Goal: Task Accomplishment & Management: Manage account settings

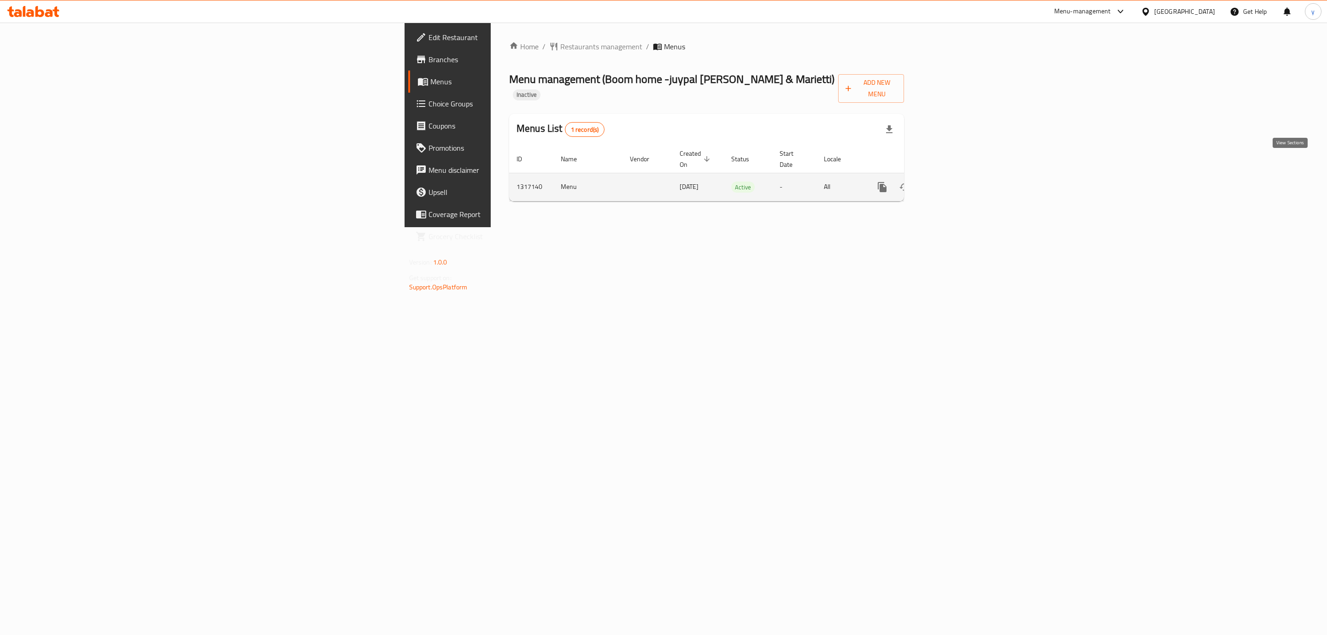
click at [953, 183] on icon "enhanced table" at bounding box center [949, 187] width 8 height 8
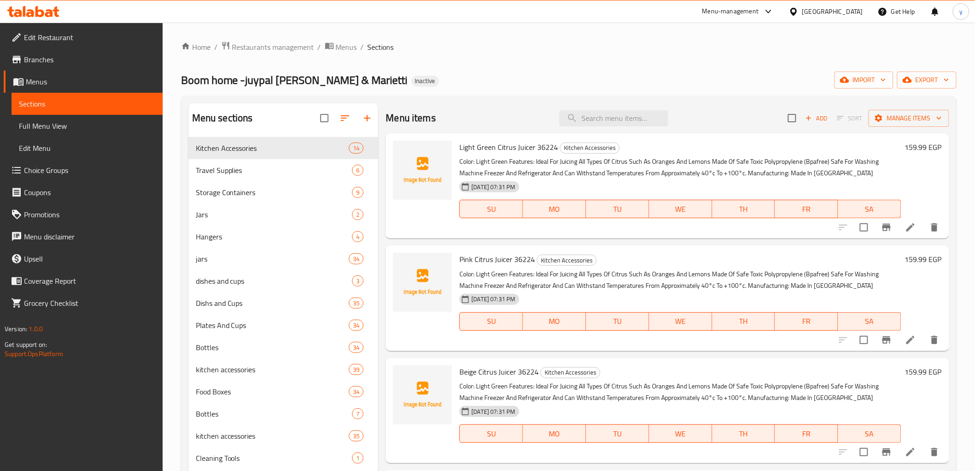
click at [84, 122] on span "Full Menu View" at bounding box center [87, 125] width 136 height 11
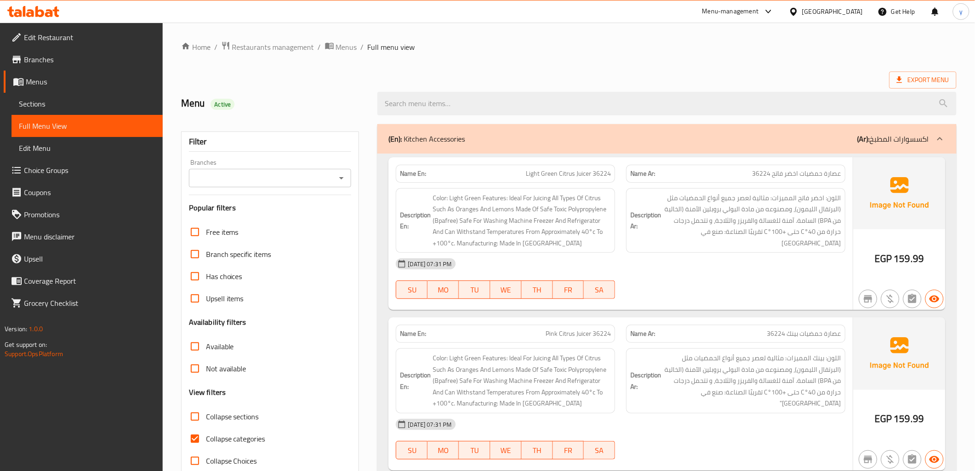
scroll to position [153, 0]
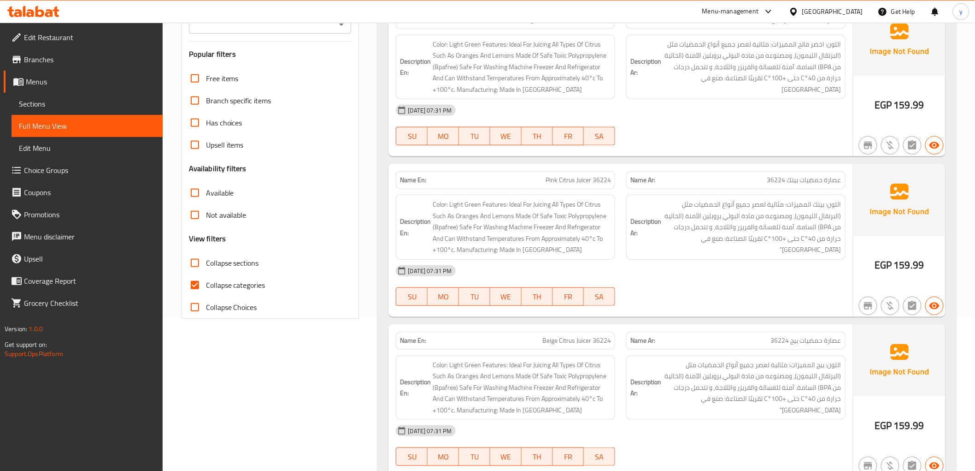
click at [210, 282] on span "Collapse categories" at bounding box center [235, 284] width 59 height 11
click at [206, 282] on input "Collapse categories" at bounding box center [195, 285] width 22 height 22
checkbox input "false"
click at [211, 266] on span "Collapse sections" at bounding box center [232, 262] width 53 height 11
click at [206, 266] on input "Collapse sections" at bounding box center [195, 263] width 22 height 22
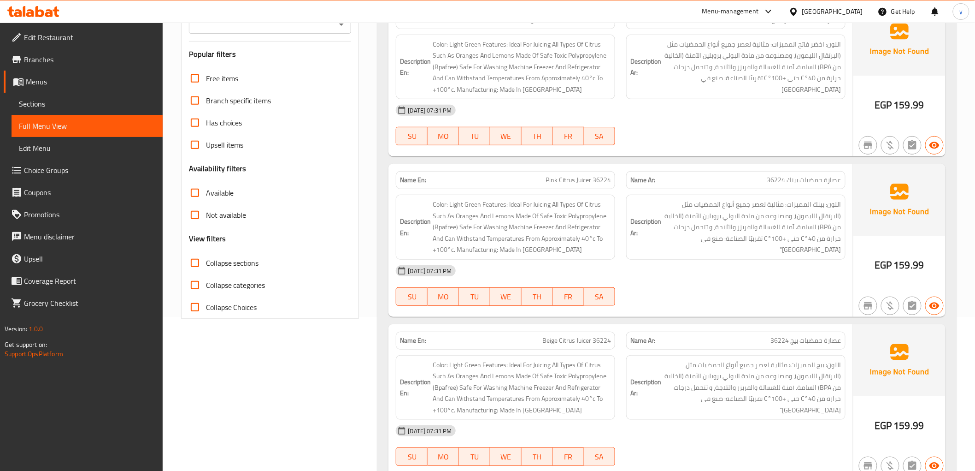
checkbox input "true"
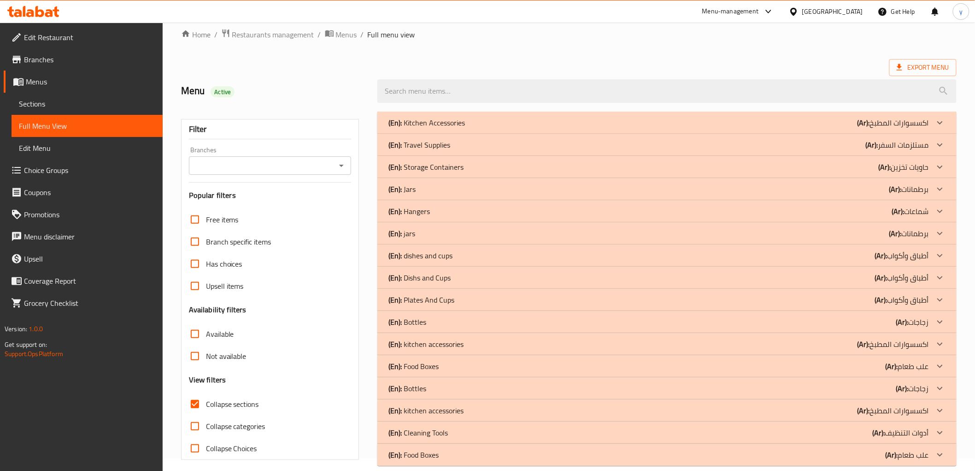
scroll to position [0, 0]
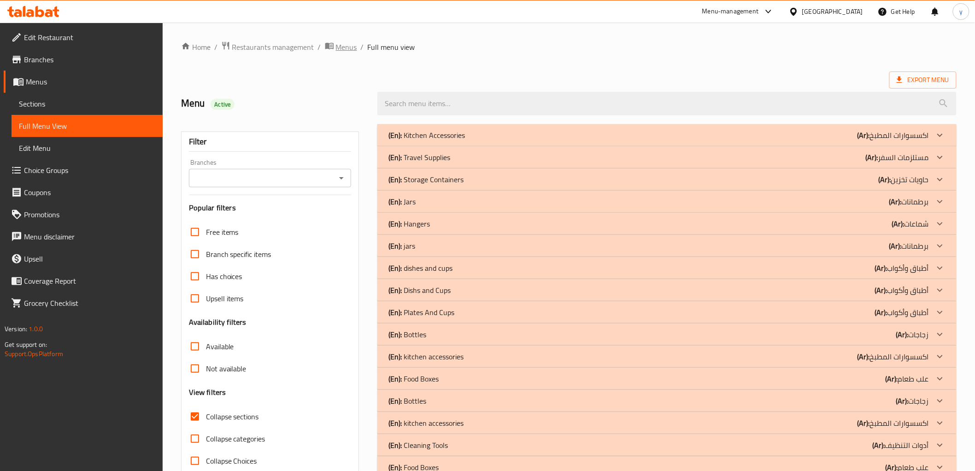
click at [348, 47] on span "Menus" at bounding box center [346, 46] width 21 height 11
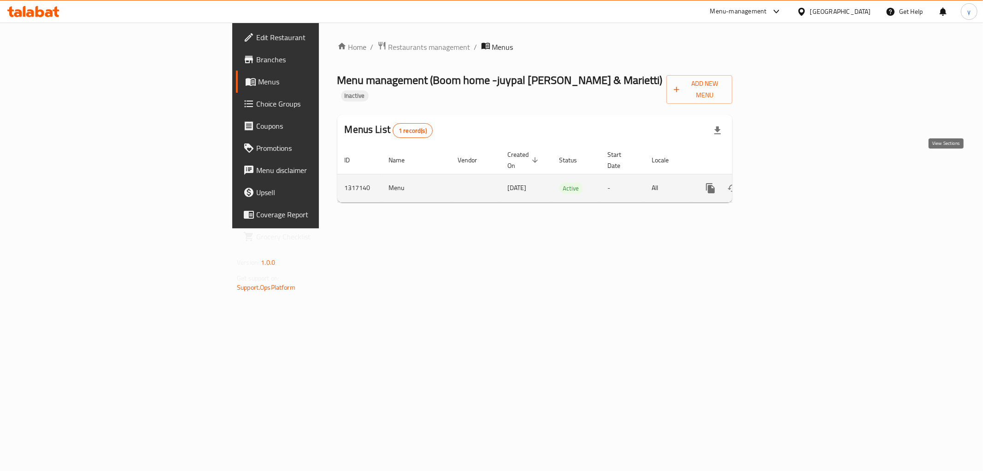
click at [788, 177] on link "enhanced table" at bounding box center [777, 188] width 22 height 22
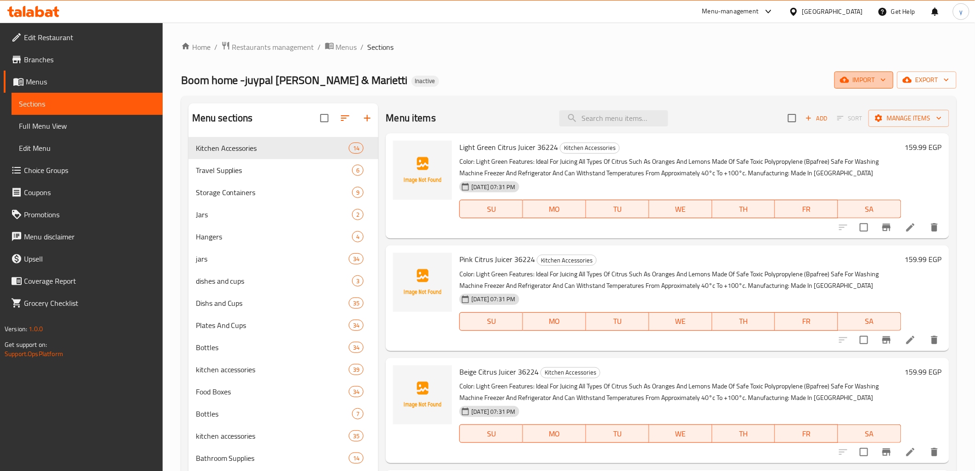
click at [882, 78] on icon "button" at bounding box center [883, 79] width 9 height 9
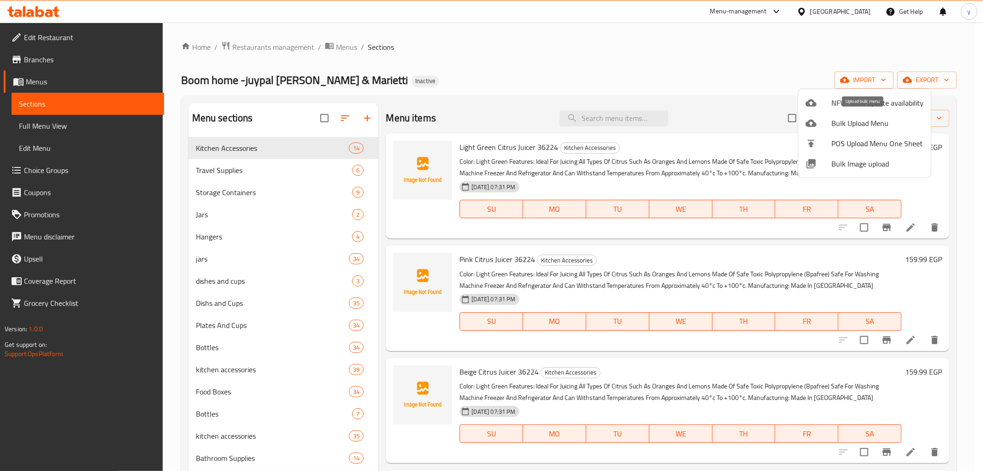
click at [858, 122] on span "Bulk Upload Menu" at bounding box center [877, 123] width 92 height 11
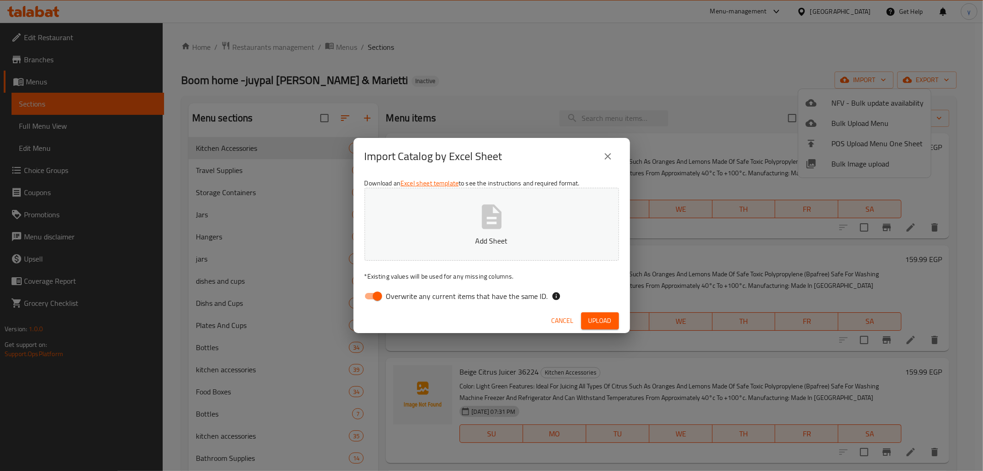
click at [403, 295] on span "Overwrite any current items that have the same ID." at bounding box center [467, 295] width 162 height 11
click at [403, 295] on input "Overwrite any current items that have the same ID." at bounding box center [377, 296] width 53 height 18
checkbox input "false"
click at [592, 324] on span "Upload" at bounding box center [600, 321] width 23 height 12
click at [592, 323] on span "Upload" at bounding box center [600, 321] width 23 height 12
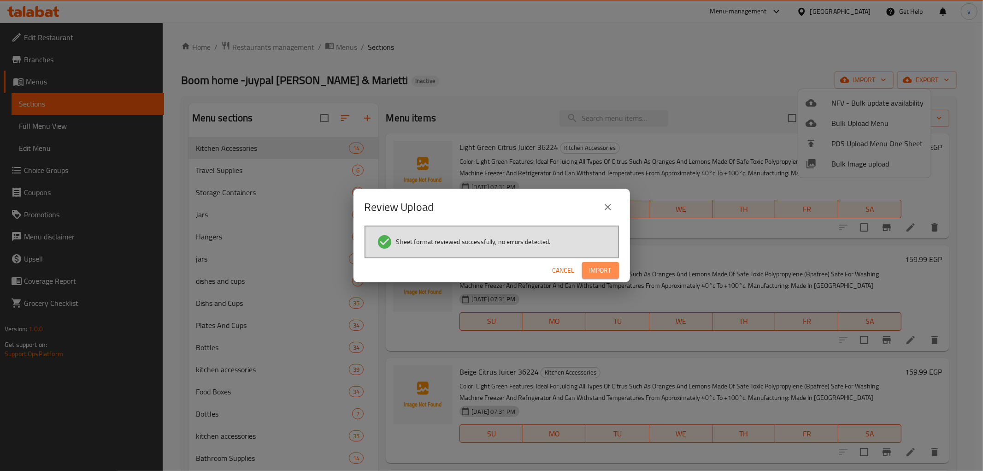
click at [585, 262] on button "Import" at bounding box center [600, 270] width 37 height 17
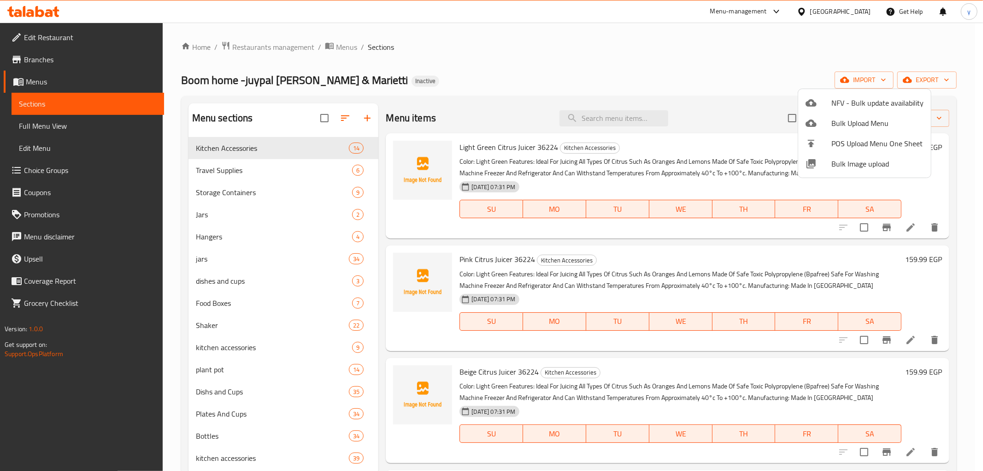
click at [48, 124] on div at bounding box center [491, 235] width 983 height 471
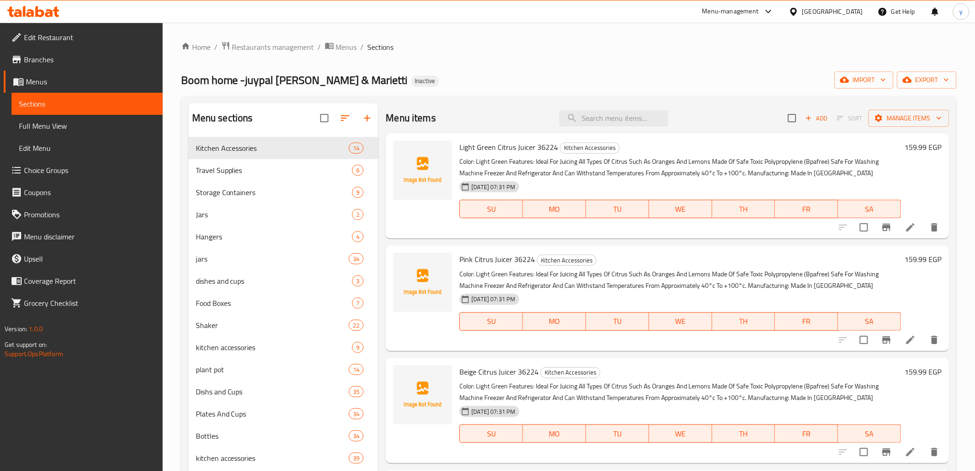
click at [48, 124] on span "Full Menu View" at bounding box center [87, 125] width 136 height 11
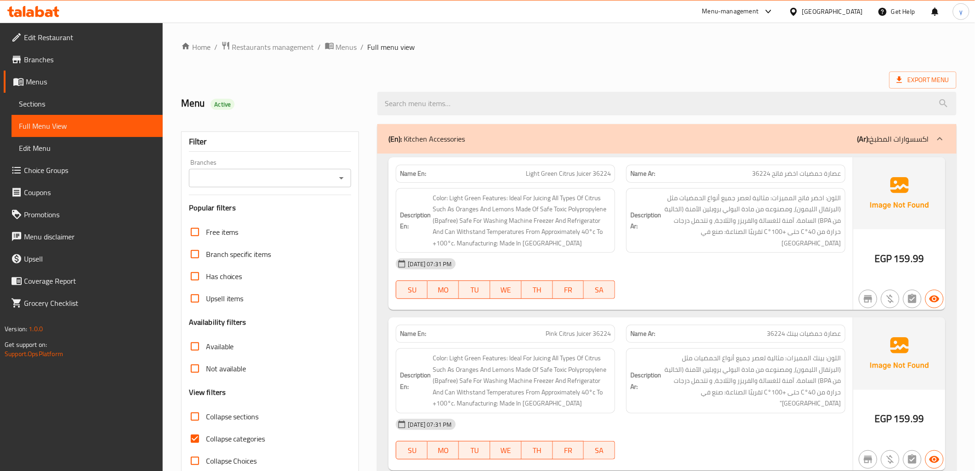
scroll to position [102, 0]
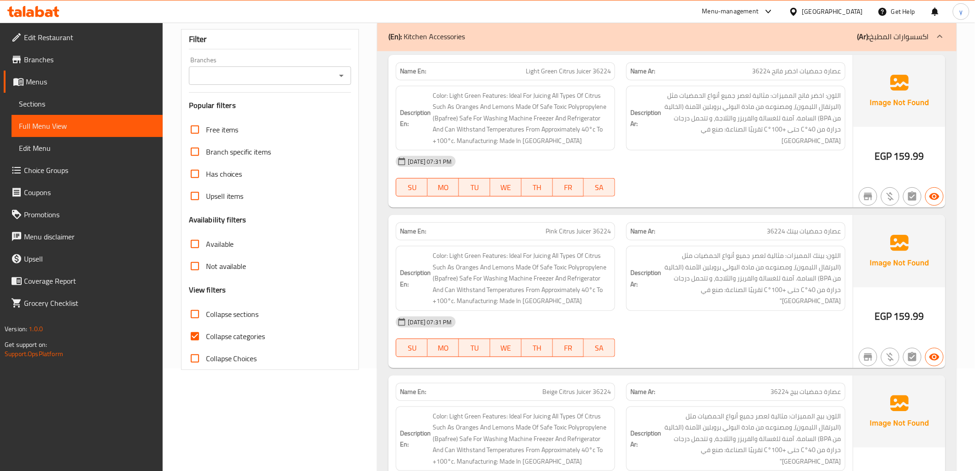
click at [195, 315] on input "Collapse sections" at bounding box center [195, 314] width 22 height 22
checkbox input "true"
click at [195, 335] on input "Collapse categories" at bounding box center [195, 336] width 22 height 22
checkbox input "false"
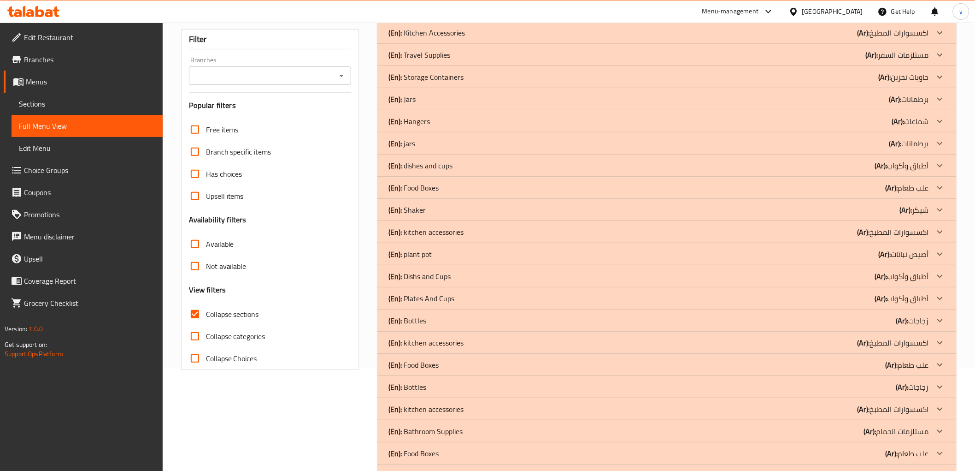
scroll to position [0, 0]
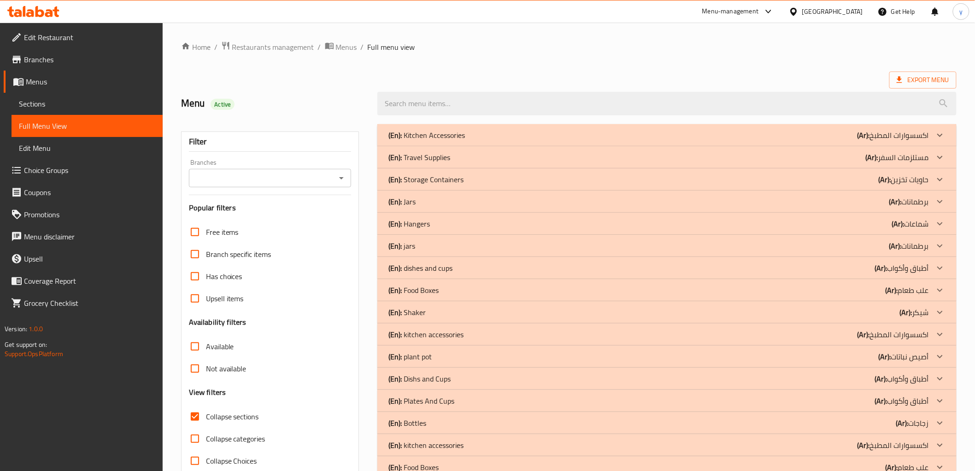
click at [457, 291] on div "(En): Food Boxes (Ar): علب طعام" at bounding box center [658, 289] width 540 height 11
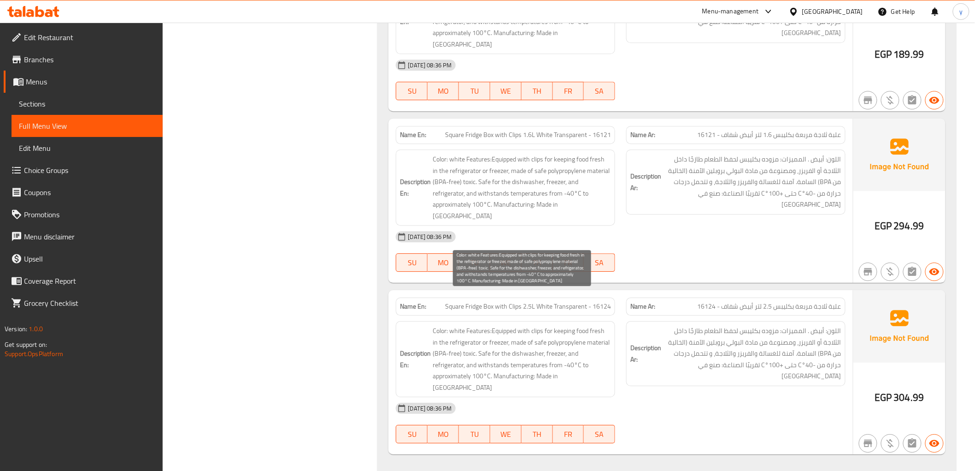
scroll to position [1126, 0]
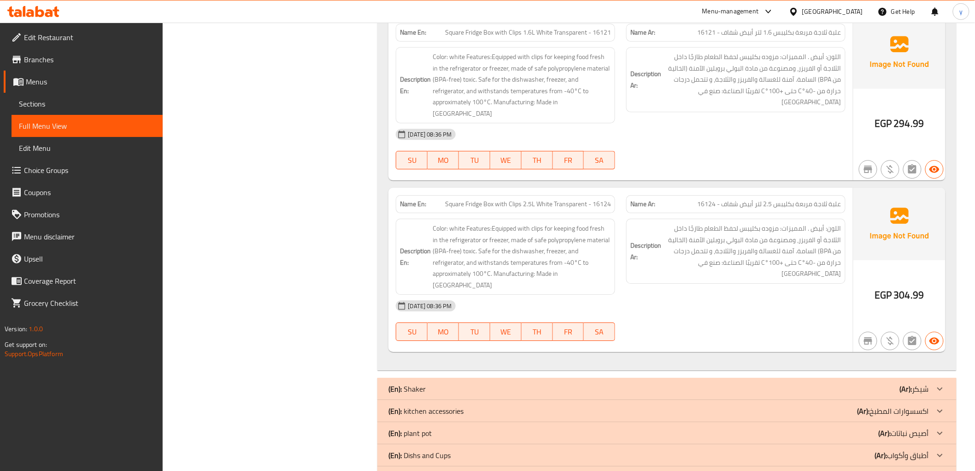
drag, startPoint x: 522, startPoint y: 344, endPoint x: 18, endPoint y: 263, distance: 510.3
click at [522, 383] on div "(En): Shaker (Ar): [PERSON_NAME]" at bounding box center [658, 388] width 540 height 11
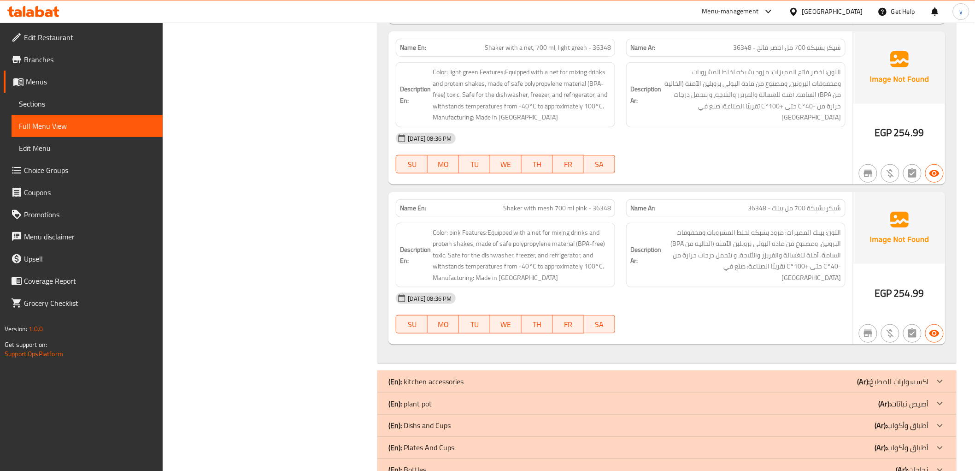
scroll to position [4813, 0]
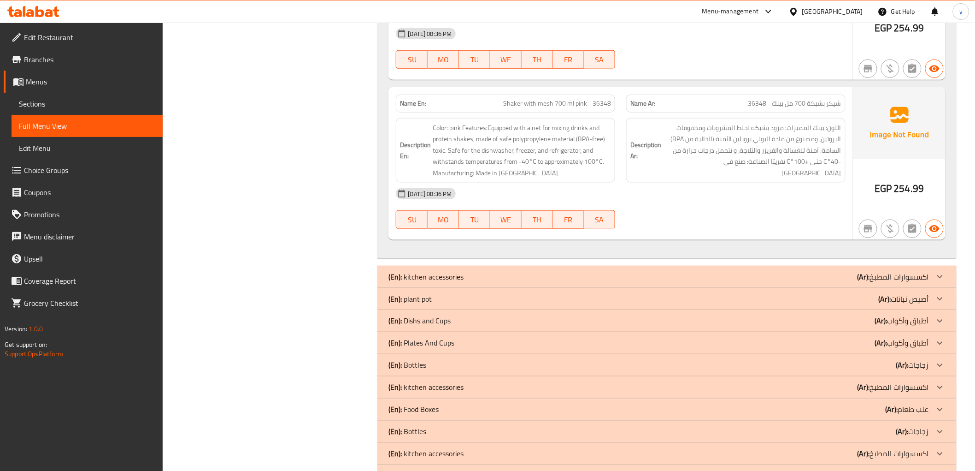
drag, startPoint x: 716, startPoint y: 232, endPoint x: 623, endPoint y: 263, distance: 97.8
click at [716, 271] on div "(En): kitchen accessories (Ar): اكسسوارات المطبخ" at bounding box center [658, 276] width 540 height 11
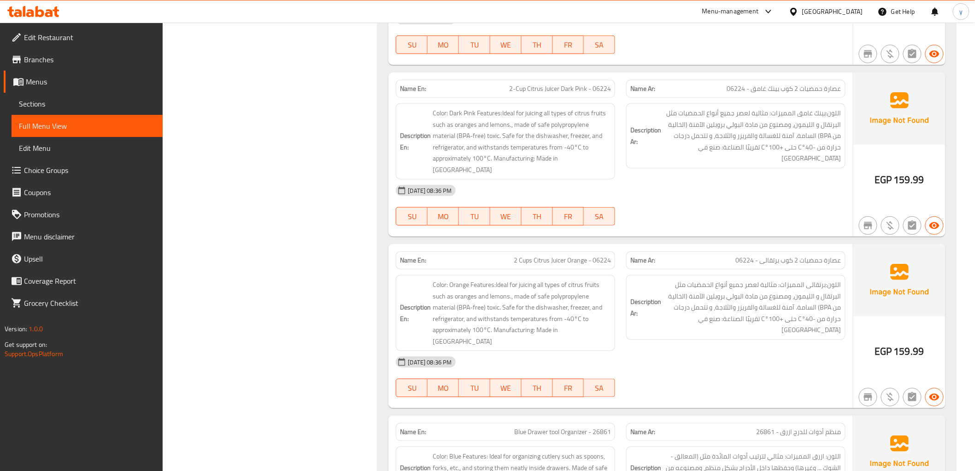
scroll to position [6201, 0]
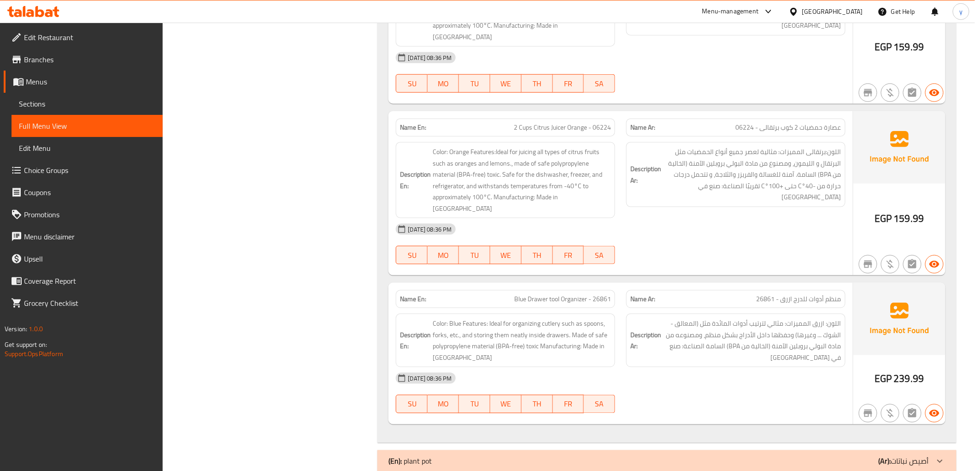
click at [639, 455] on div "(En): plant pot (Ar): أصيص نباتات" at bounding box center [658, 460] width 540 height 11
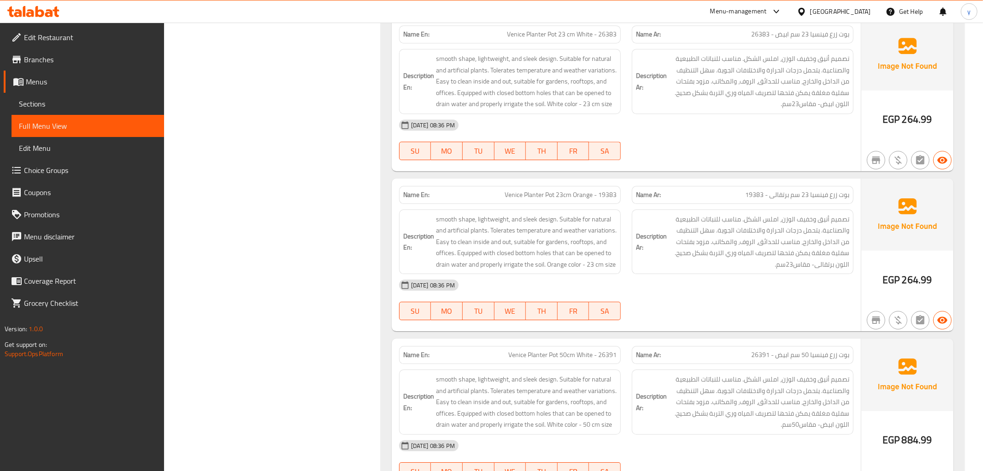
scroll to position [8639, 0]
